Goal: Task Accomplishment & Management: Use online tool/utility

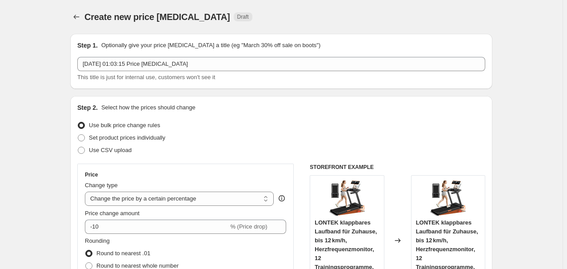
select select "percentage"
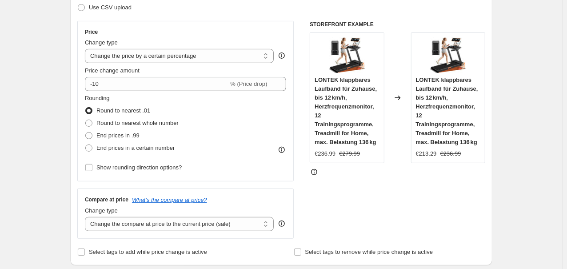
scroll to position [143, 0]
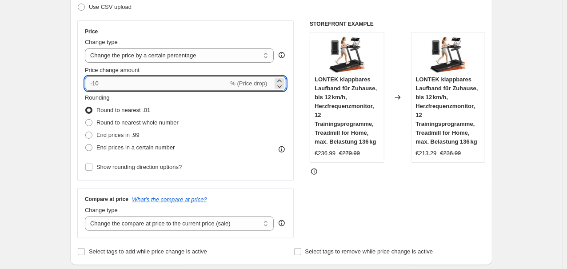
click at [137, 86] on input "-10" at bounding box center [156, 83] width 143 height 14
click at [106, 85] on input "-10" at bounding box center [156, 83] width 143 height 14
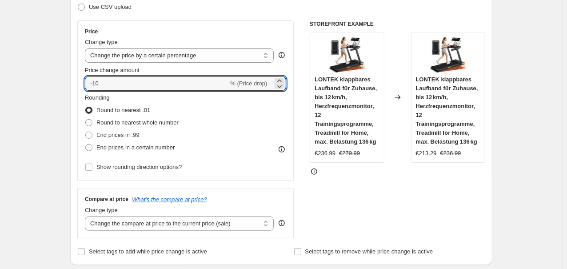
radio input "true"
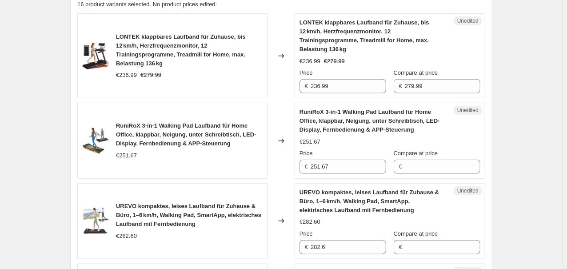
scroll to position [0, 0]
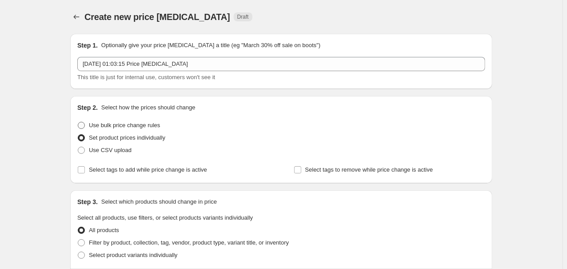
click at [108, 125] on span "Use bulk price change rules" at bounding box center [124, 125] width 71 height 7
click at [78, 122] on input "Use bulk price change rules" at bounding box center [78, 122] width 0 height 0
radio input "true"
select select "percentage"
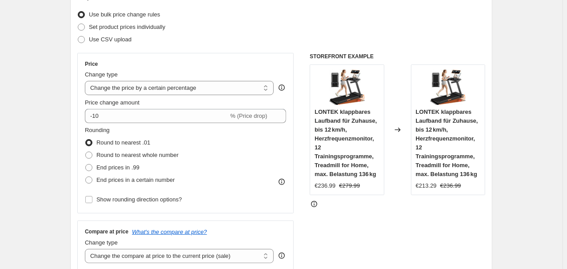
scroll to position [190, 0]
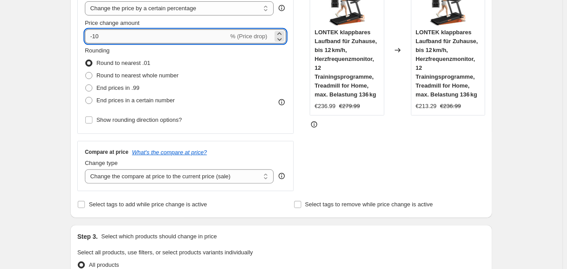
click at [132, 34] on input "-10" at bounding box center [156, 36] width 143 height 14
type input "-1"
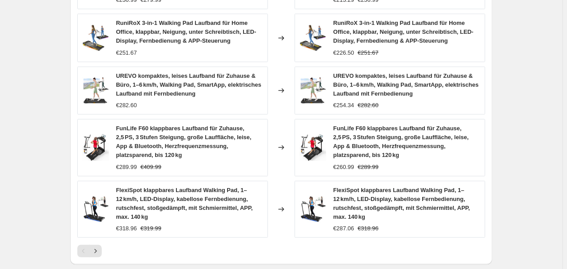
scroll to position [697, 0]
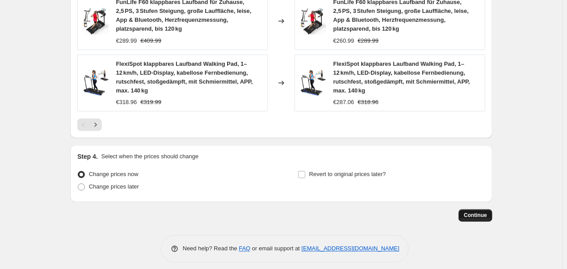
type input "-35"
click at [489, 209] on button "Continue" at bounding box center [475, 215] width 34 height 12
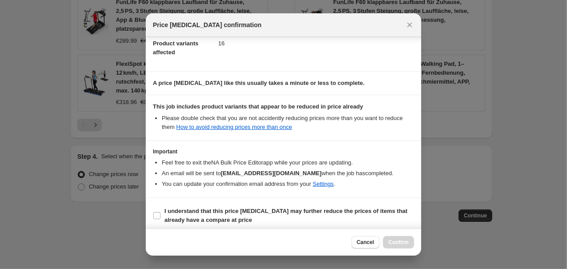
scroll to position [107, 0]
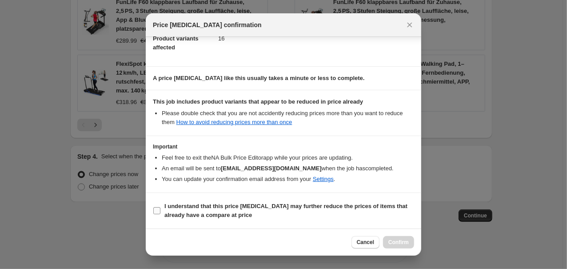
click at [177, 207] on b "I understand that this price [MEDICAL_DATA] may further reduce the prices of it…" at bounding box center [285, 211] width 243 height 16
click at [160, 207] on input "I understand that this price [MEDICAL_DATA] may further reduce the prices of it…" at bounding box center [156, 210] width 7 height 7
click at [177, 207] on b "I understand that this price [MEDICAL_DATA] may further reduce the prices of it…" at bounding box center [285, 211] width 243 height 16
click at [160, 207] on input "I understand that this price [MEDICAL_DATA] may further reduce the prices of it…" at bounding box center [156, 210] width 7 height 7
click at [178, 205] on b "I understand that this price [MEDICAL_DATA] may further reduce the prices of it…" at bounding box center [285, 211] width 243 height 16
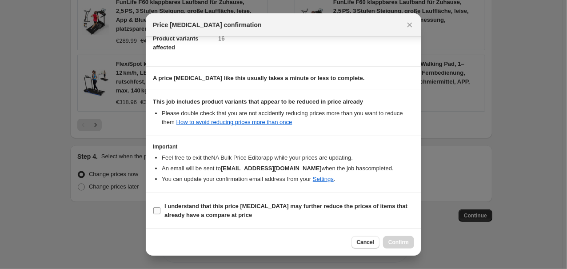
click at [160, 207] on input "I understand that this price [MEDICAL_DATA] may further reduce the prices of it…" at bounding box center [156, 210] width 7 height 7
checkbox input "true"
click at [387, 242] on button "Confirm" at bounding box center [398, 242] width 31 height 12
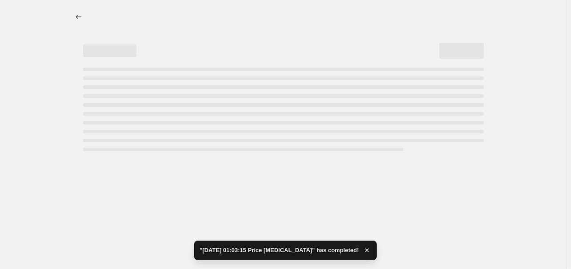
select select "percentage"
